Goal: Check status: Check status

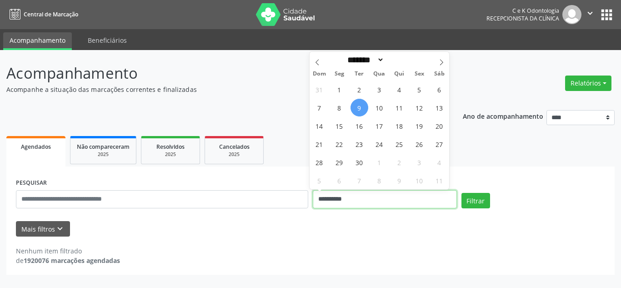
click at [366, 199] on input "**********" at bounding box center [385, 199] width 144 height 18
click at [380, 106] on span "10" at bounding box center [380, 108] width 18 height 18
type input "**********"
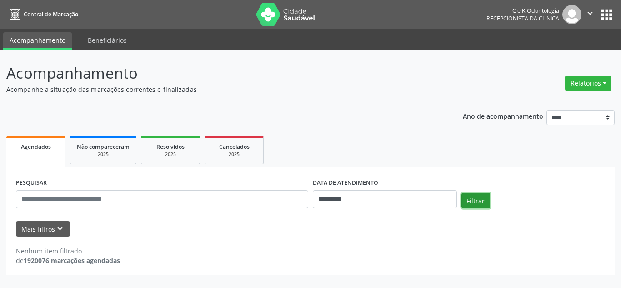
click at [482, 204] on button "Filtrar" at bounding box center [476, 200] width 29 height 15
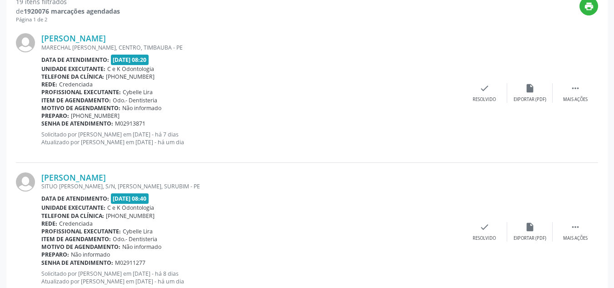
scroll to position [253, 0]
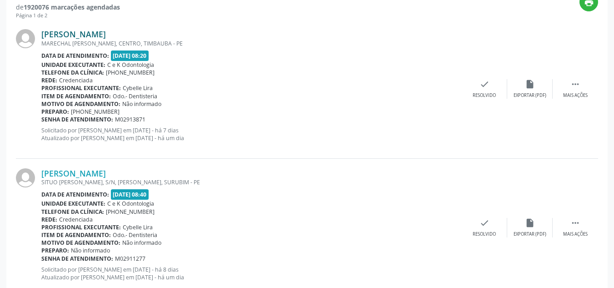
click at [97, 35] on link "[PERSON_NAME]" at bounding box center [73, 34] width 65 height 10
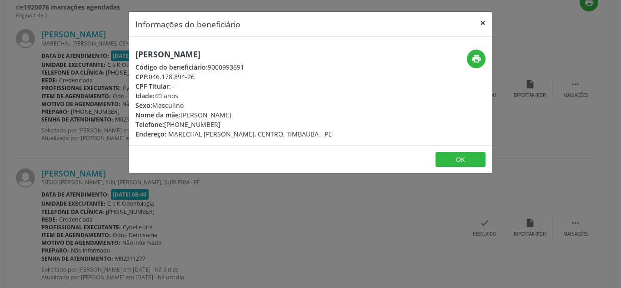
click at [480, 22] on button "×" at bounding box center [483, 23] width 18 height 22
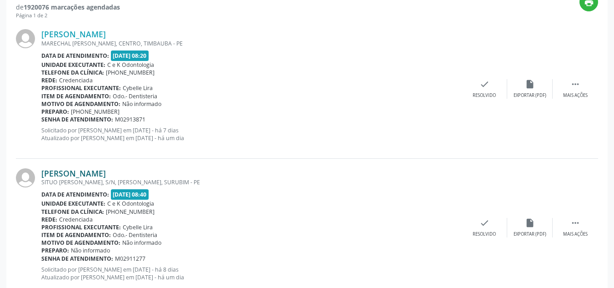
click at [96, 172] on link "[PERSON_NAME]" at bounding box center [73, 173] width 65 height 10
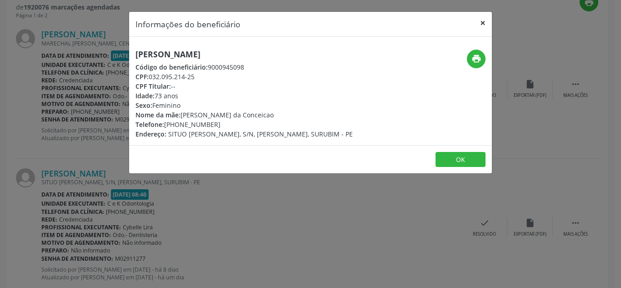
click at [484, 20] on button "×" at bounding box center [483, 23] width 18 height 22
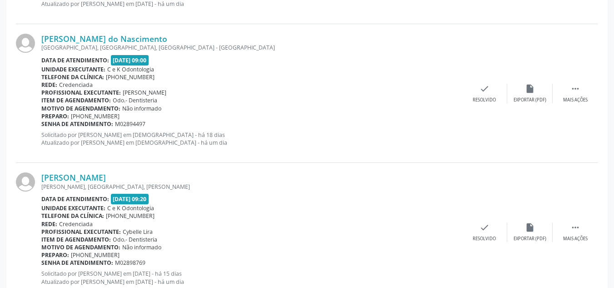
scroll to position [534, 0]
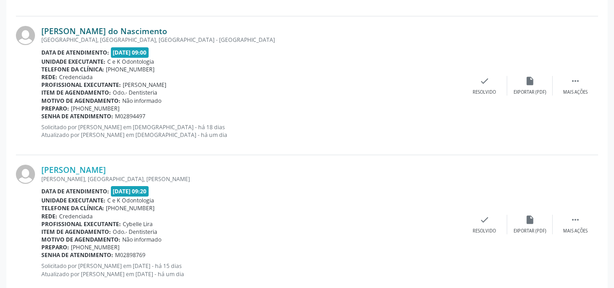
click at [105, 29] on link "[PERSON_NAME] do Nascimento" at bounding box center [104, 31] width 126 height 10
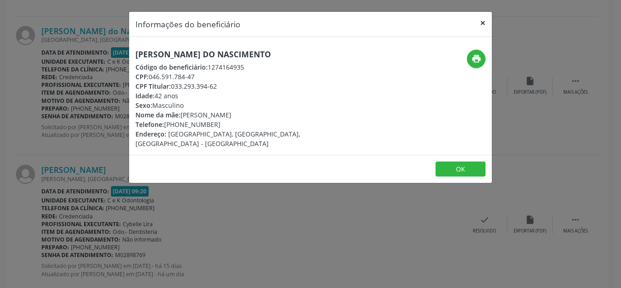
click at [482, 19] on button "×" at bounding box center [483, 23] width 18 height 22
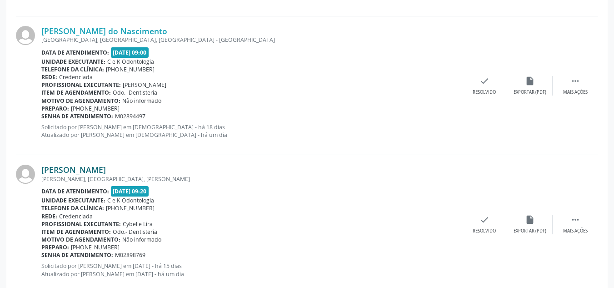
click at [81, 166] on link "[PERSON_NAME]" at bounding box center [73, 170] width 65 height 10
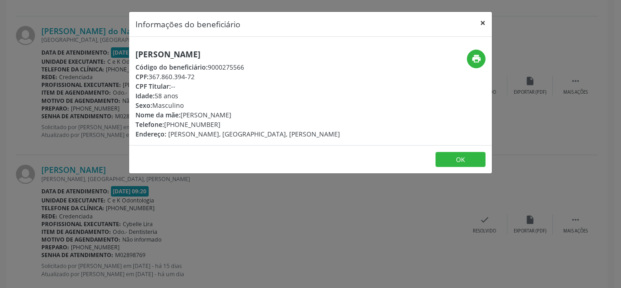
click at [478, 25] on button "×" at bounding box center [483, 23] width 18 height 22
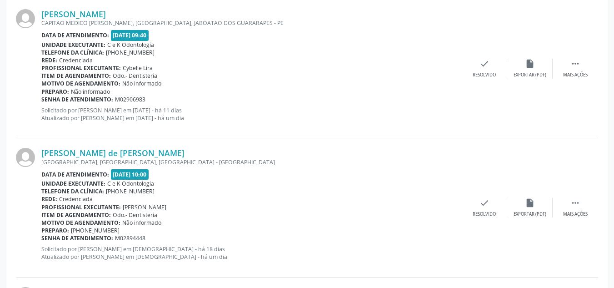
scroll to position [832, 0]
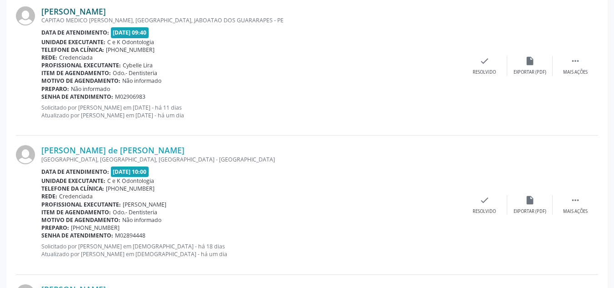
click at [68, 10] on link "[PERSON_NAME]" at bounding box center [73, 11] width 65 height 10
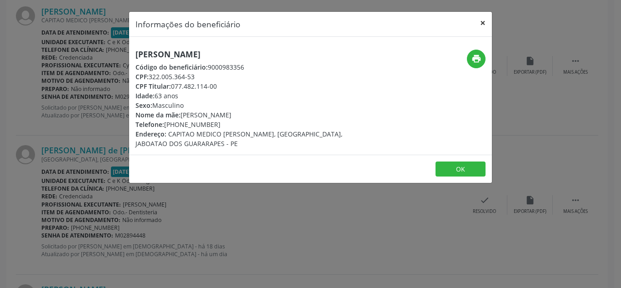
click at [484, 20] on button "×" at bounding box center [483, 23] width 18 height 22
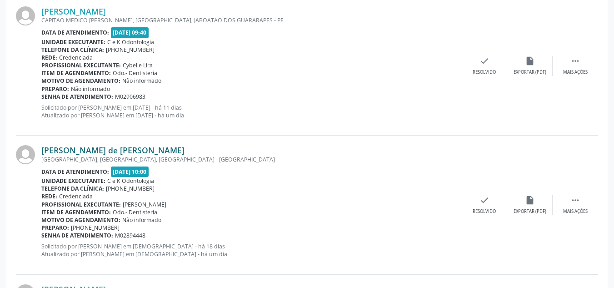
click at [110, 150] on link "[PERSON_NAME] de [PERSON_NAME]" at bounding box center [112, 150] width 143 height 10
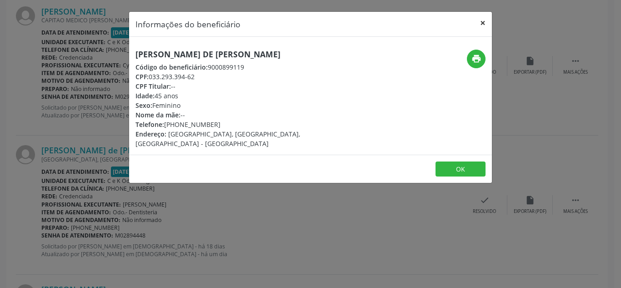
click at [482, 22] on button "×" at bounding box center [483, 23] width 18 height 22
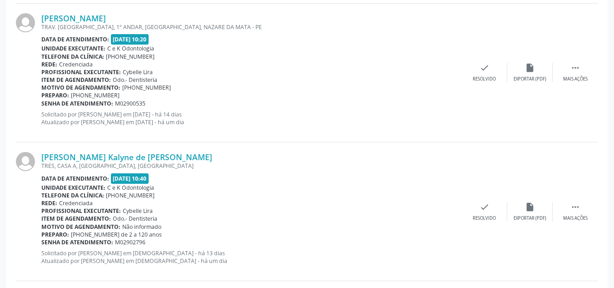
scroll to position [1110, 0]
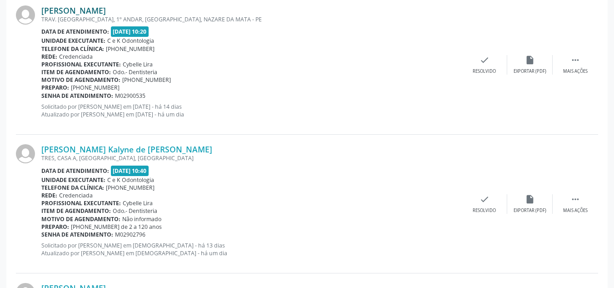
click at [95, 7] on link "[PERSON_NAME]" at bounding box center [73, 10] width 65 height 10
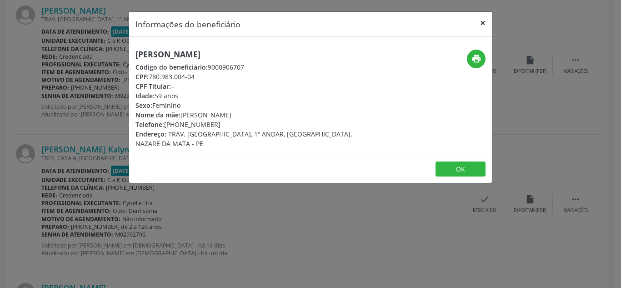
click at [480, 24] on button "×" at bounding box center [483, 23] width 18 height 22
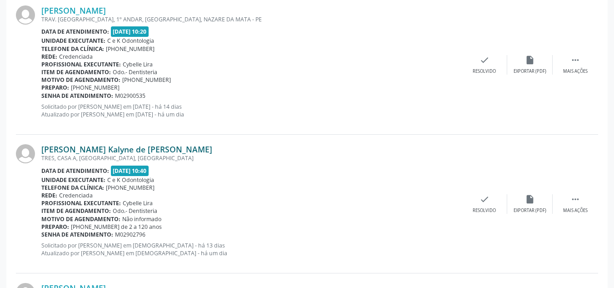
click at [101, 148] on link "[PERSON_NAME] Kalyne de [PERSON_NAME]" at bounding box center [126, 149] width 171 height 10
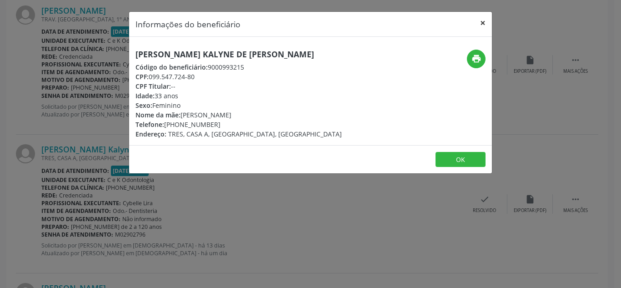
click at [489, 31] on button "×" at bounding box center [483, 23] width 18 height 22
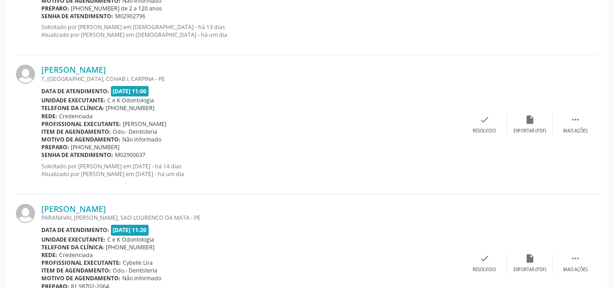
scroll to position [1341, 0]
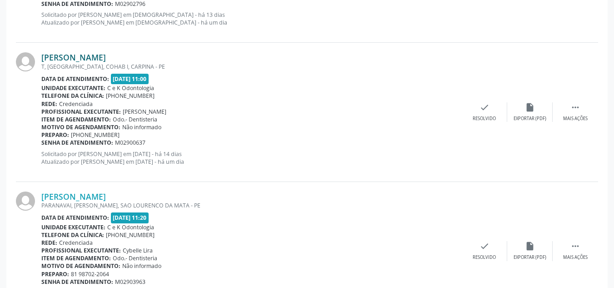
click at [106, 54] on link "[PERSON_NAME]" at bounding box center [73, 57] width 65 height 10
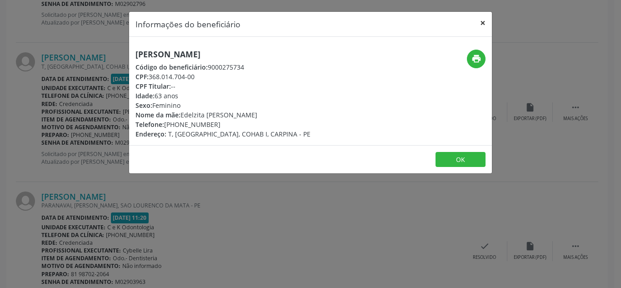
click at [482, 23] on button "×" at bounding box center [483, 23] width 18 height 22
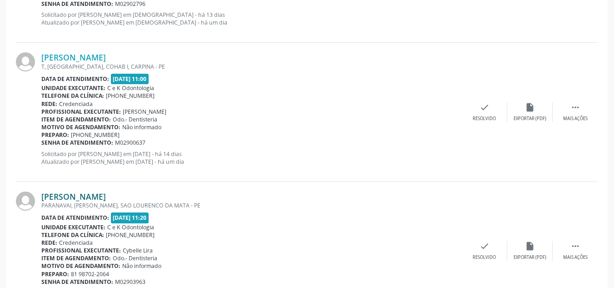
click at [85, 195] on link "[PERSON_NAME]" at bounding box center [73, 196] width 65 height 10
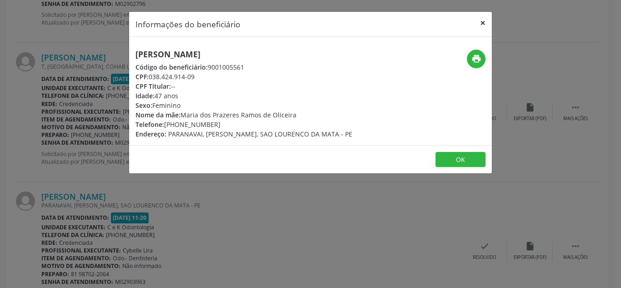
click at [483, 25] on button "×" at bounding box center [483, 23] width 18 height 22
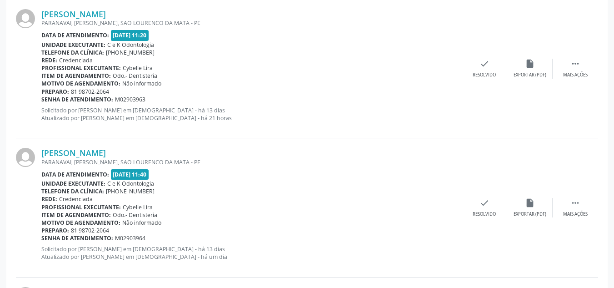
scroll to position [1577, 0]
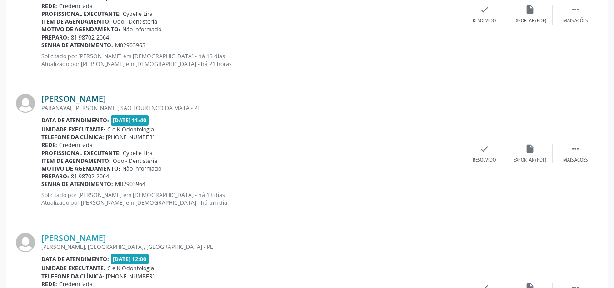
click at [98, 100] on link "[PERSON_NAME]" at bounding box center [73, 99] width 65 height 10
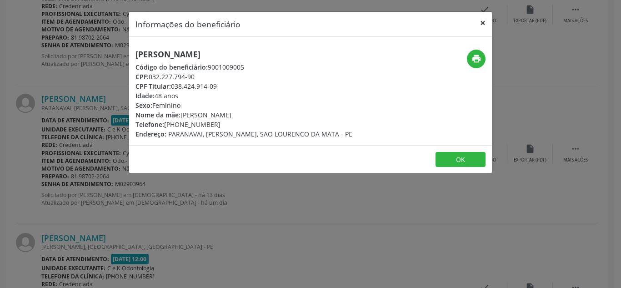
click at [482, 26] on button "×" at bounding box center [483, 23] width 18 height 22
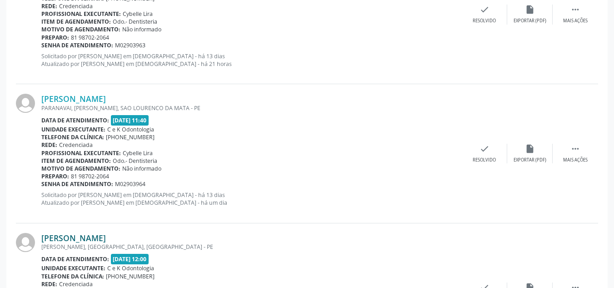
click at [64, 239] on link "[PERSON_NAME]" at bounding box center [73, 238] width 65 height 10
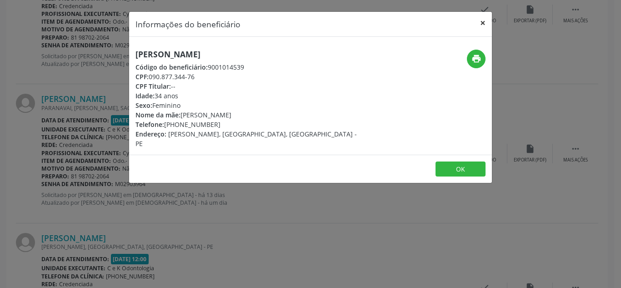
click at [481, 22] on button "×" at bounding box center [483, 23] width 18 height 22
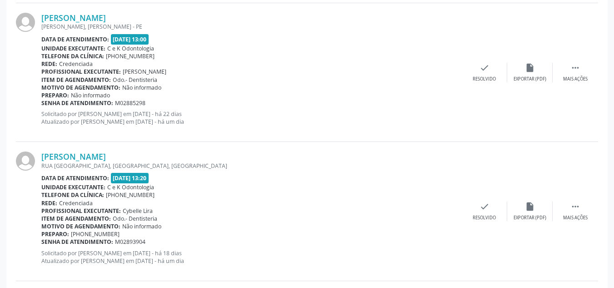
scroll to position [1941, 0]
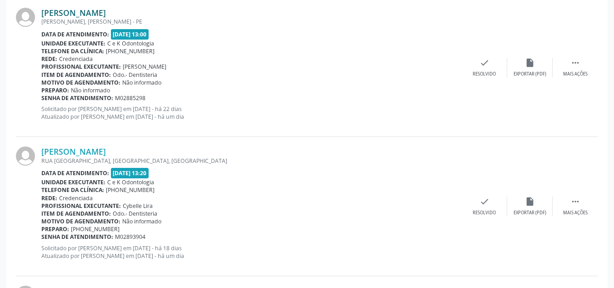
click at [84, 12] on link "[PERSON_NAME]" at bounding box center [73, 13] width 65 height 10
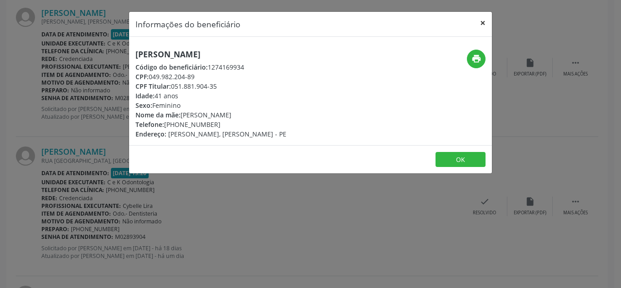
click at [481, 27] on button "×" at bounding box center [483, 23] width 18 height 22
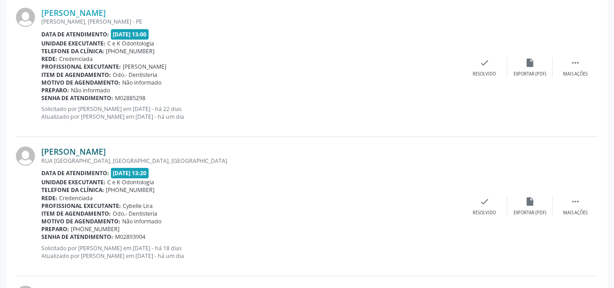
click at [74, 151] on link "[PERSON_NAME]" at bounding box center [73, 151] width 65 height 10
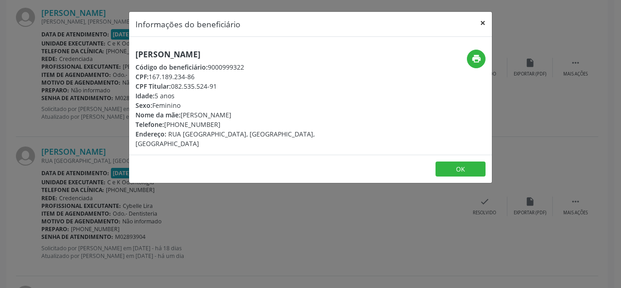
click at [482, 25] on button "×" at bounding box center [483, 23] width 18 height 22
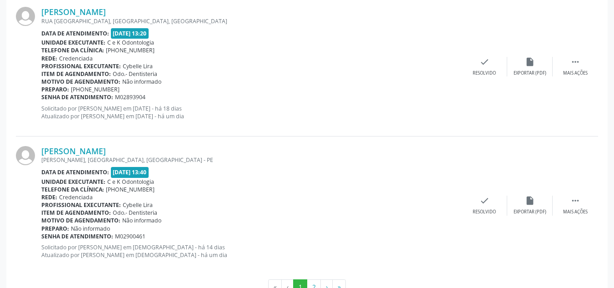
scroll to position [2110, 0]
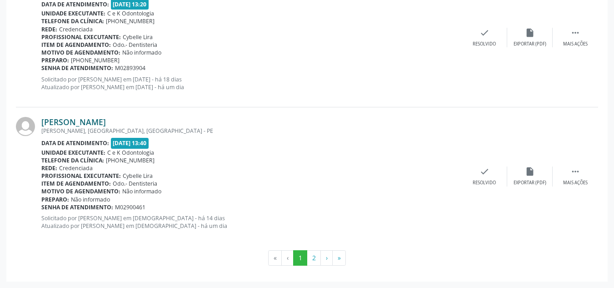
click at [69, 121] on link "[PERSON_NAME]" at bounding box center [73, 122] width 65 height 10
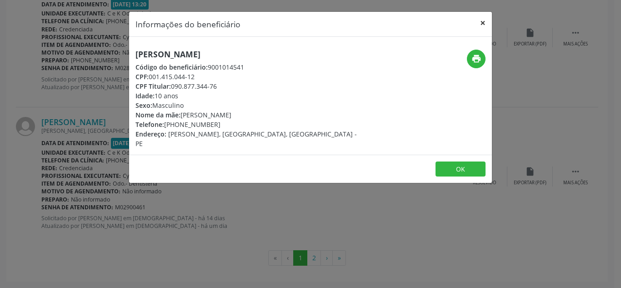
click at [482, 21] on button "×" at bounding box center [483, 23] width 18 height 22
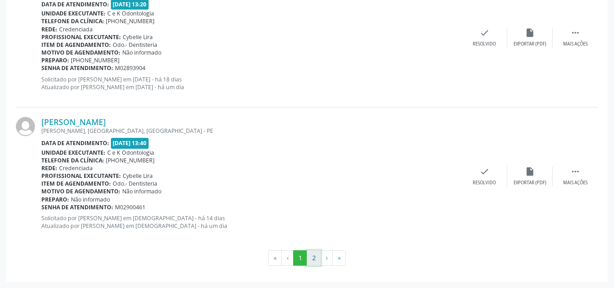
click at [312, 256] on button "2" at bounding box center [314, 257] width 14 height 15
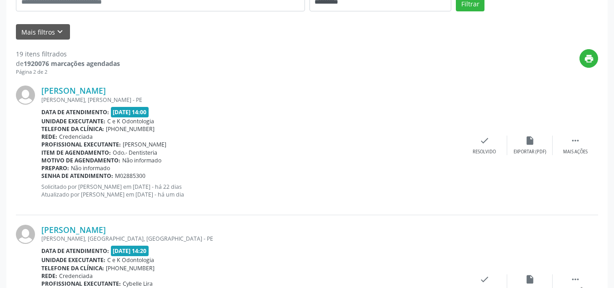
scroll to position [207, 0]
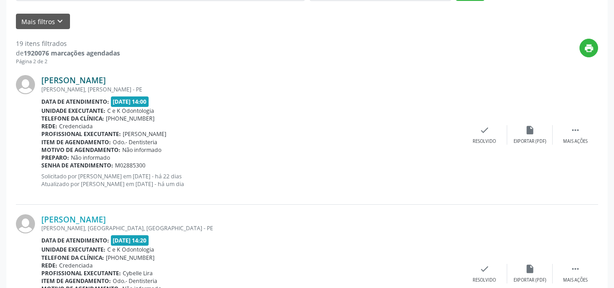
click at [106, 81] on link "[PERSON_NAME]" at bounding box center [73, 80] width 65 height 10
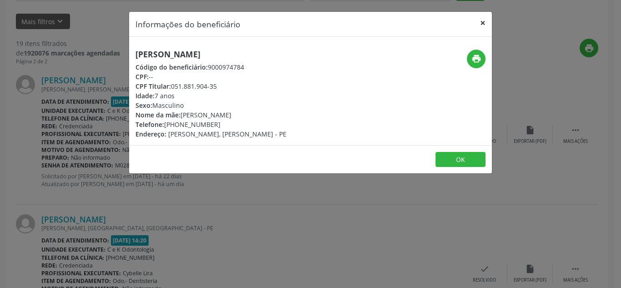
click at [482, 19] on button "×" at bounding box center [483, 23] width 18 height 22
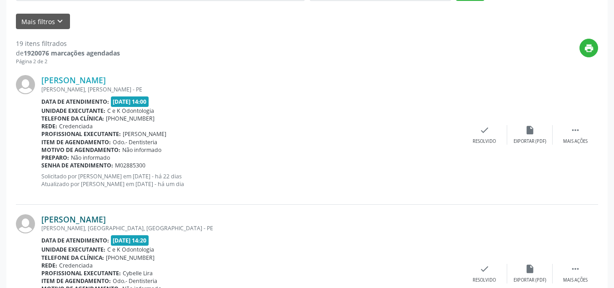
click at [75, 217] on link "[PERSON_NAME]" at bounding box center [73, 219] width 65 height 10
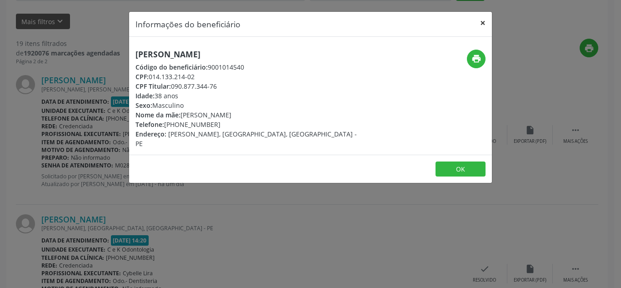
click at [482, 19] on button "×" at bounding box center [483, 23] width 18 height 22
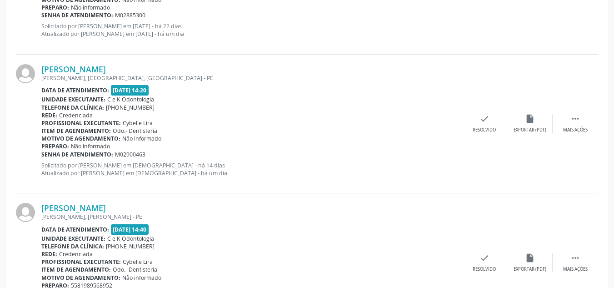
scroll to position [376, 0]
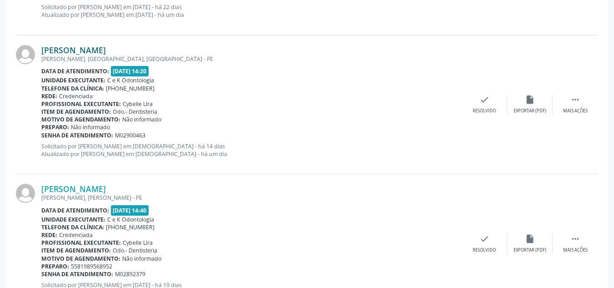
click at [55, 53] on link "[PERSON_NAME]" at bounding box center [73, 50] width 65 height 10
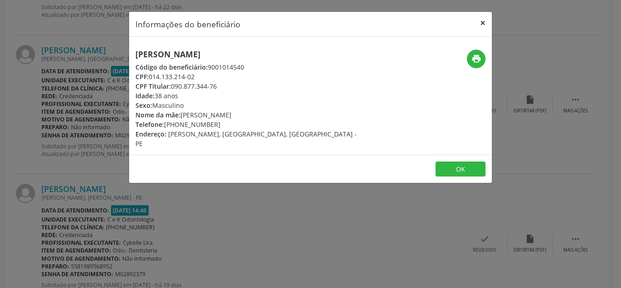
click at [487, 20] on button "×" at bounding box center [483, 23] width 18 height 22
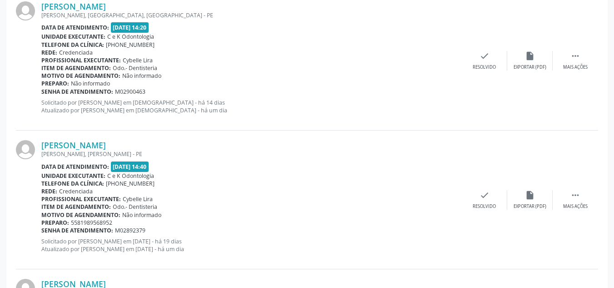
scroll to position [425, 0]
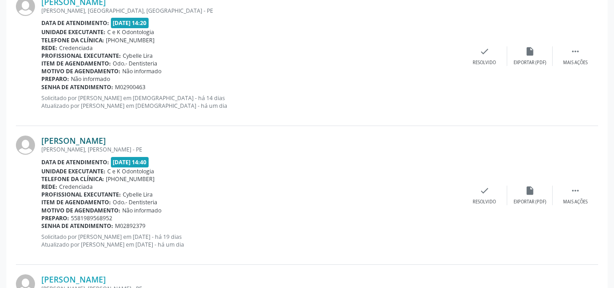
click at [95, 136] on link "[PERSON_NAME]" at bounding box center [73, 140] width 65 height 10
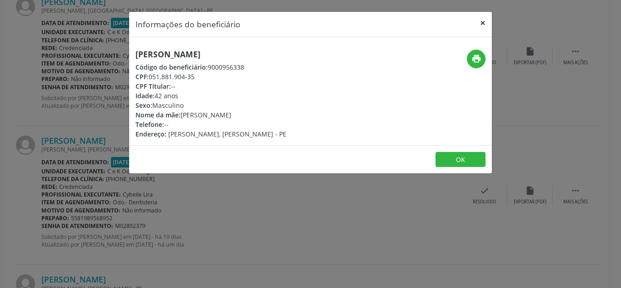
click at [477, 24] on button "×" at bounding box center [483, 23] width 18 height 22
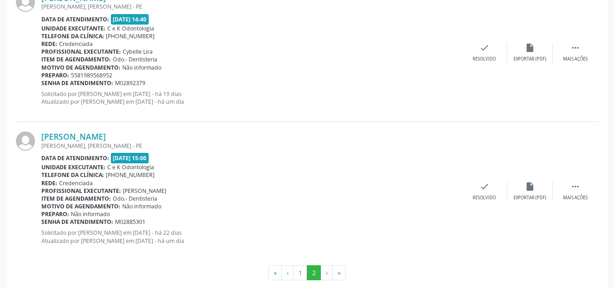
scroll to position [582, 0]
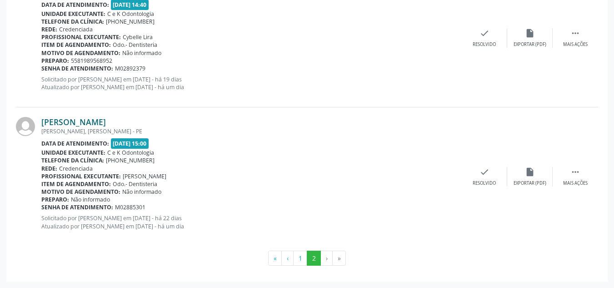
click at [69, 122] on link "[PERSON_NAME]" at bounding box center [73, 122] width 65 height 10
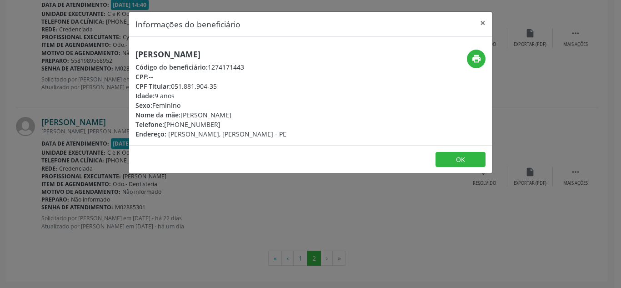
click at [69, 122] on div "Informações do beneficiário × [PERSON_NAME] Código do beneficiário: 1274171443 …" at bounding box center [310, 144] width 621 height 288
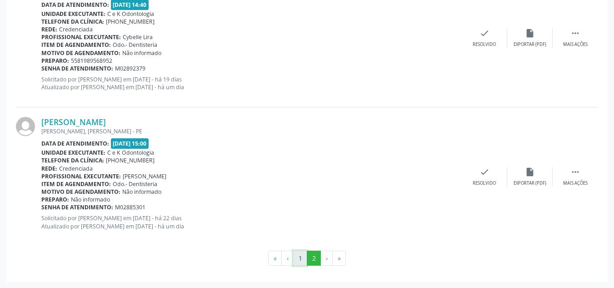
click at [299, 257] on button "1" at bounding box center [300, 258] width 14 height 15
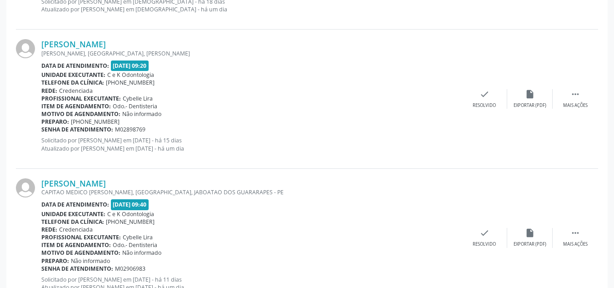
scroll to position [676, 0]
